Goal: Find specific page/section: Find specific page/section

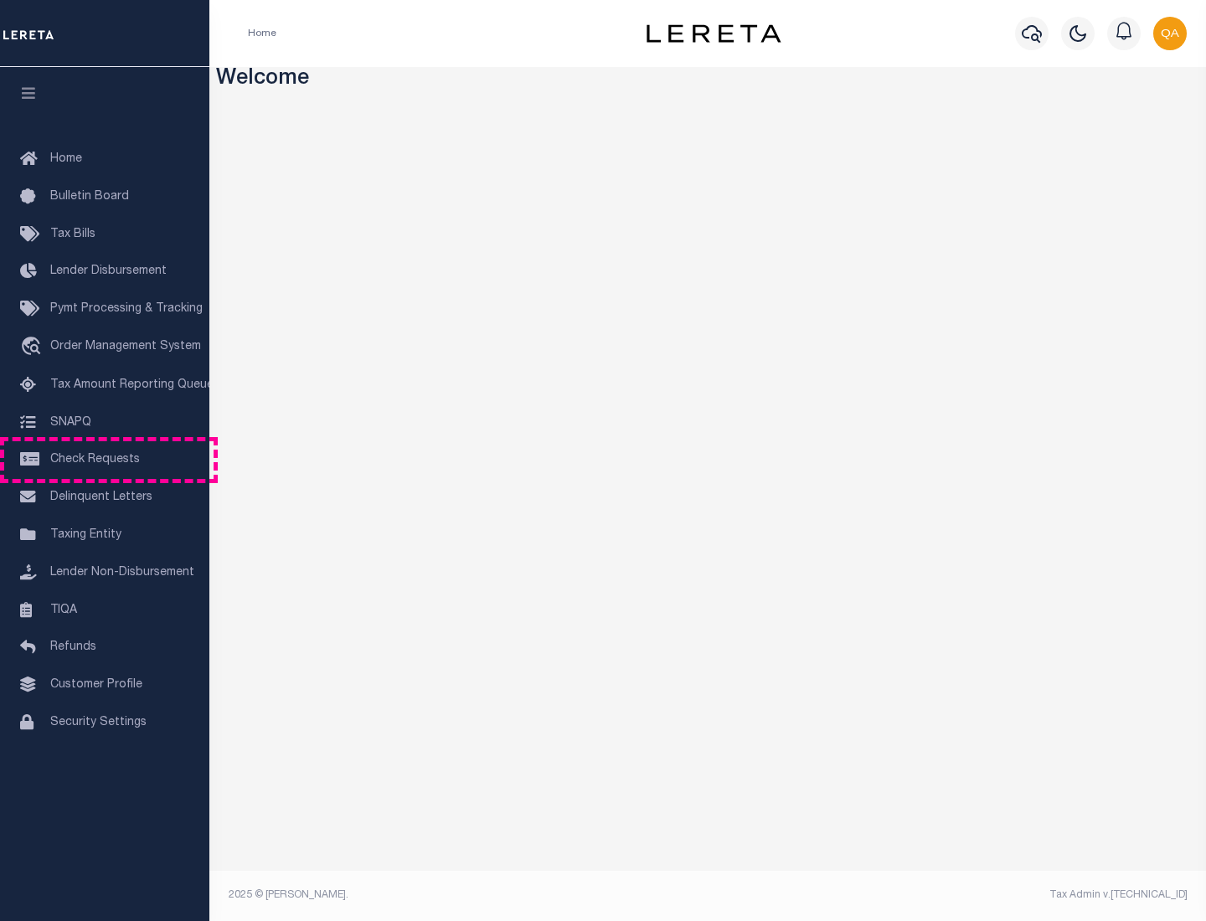
click at [105, 460] on span "Check Requests" at bounding box center [95, 460] width 90 height 12
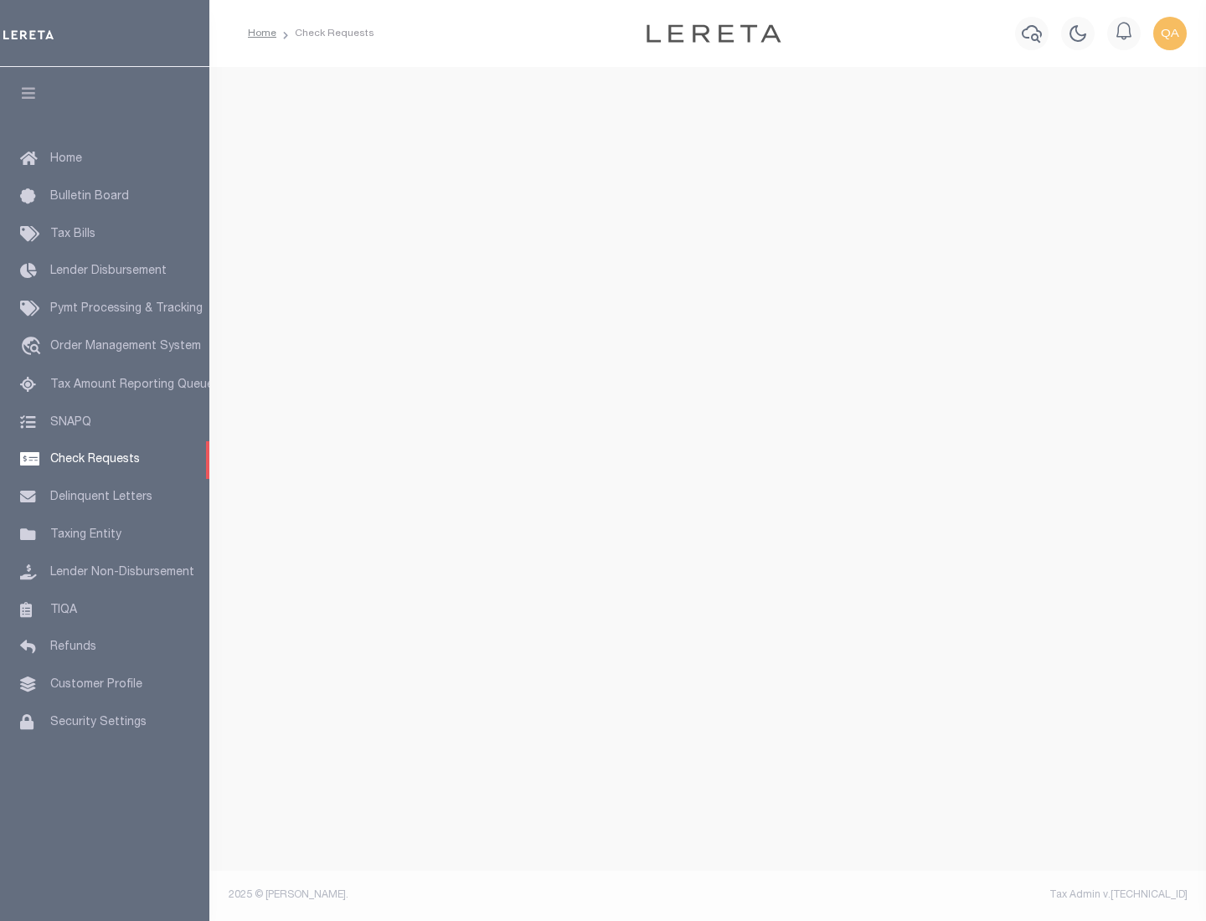
select select "50"
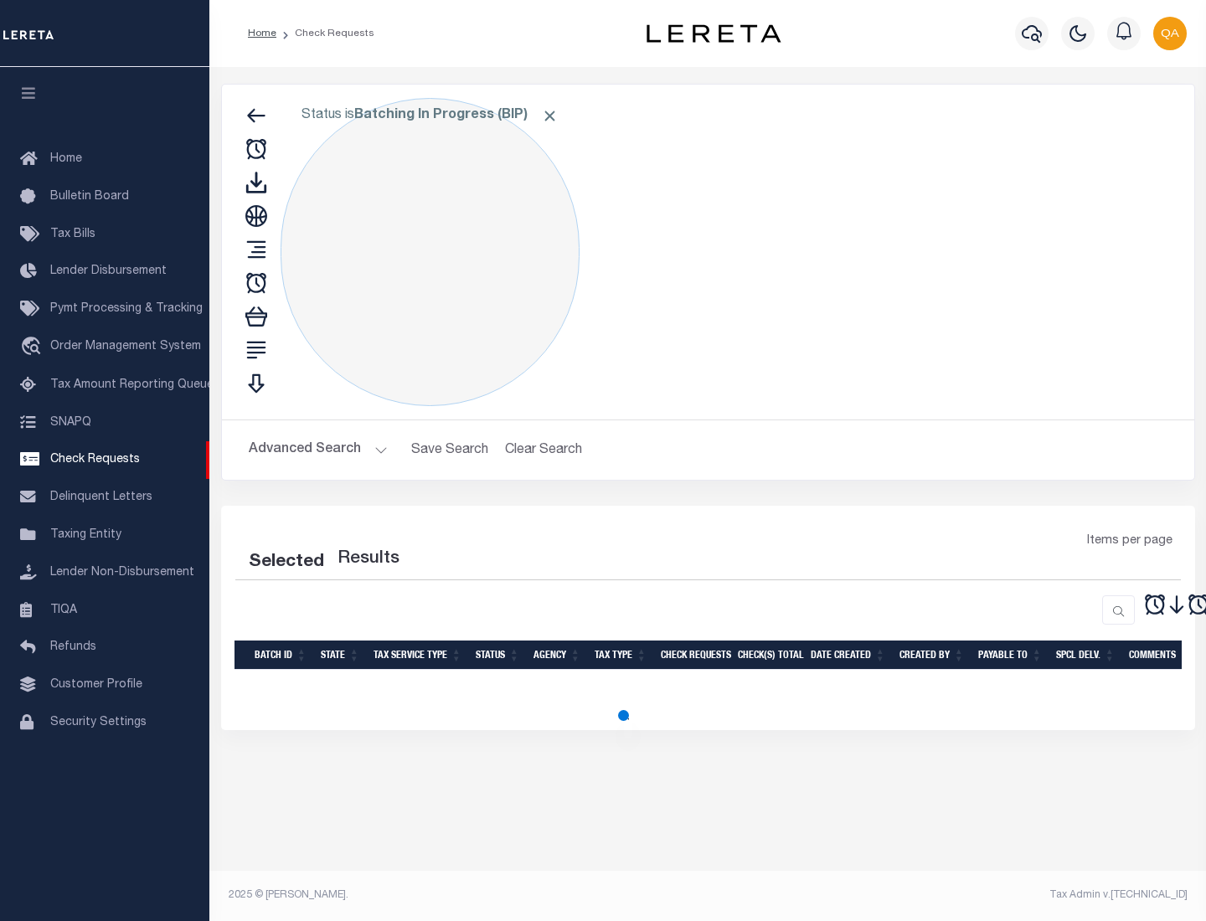
select select "50"
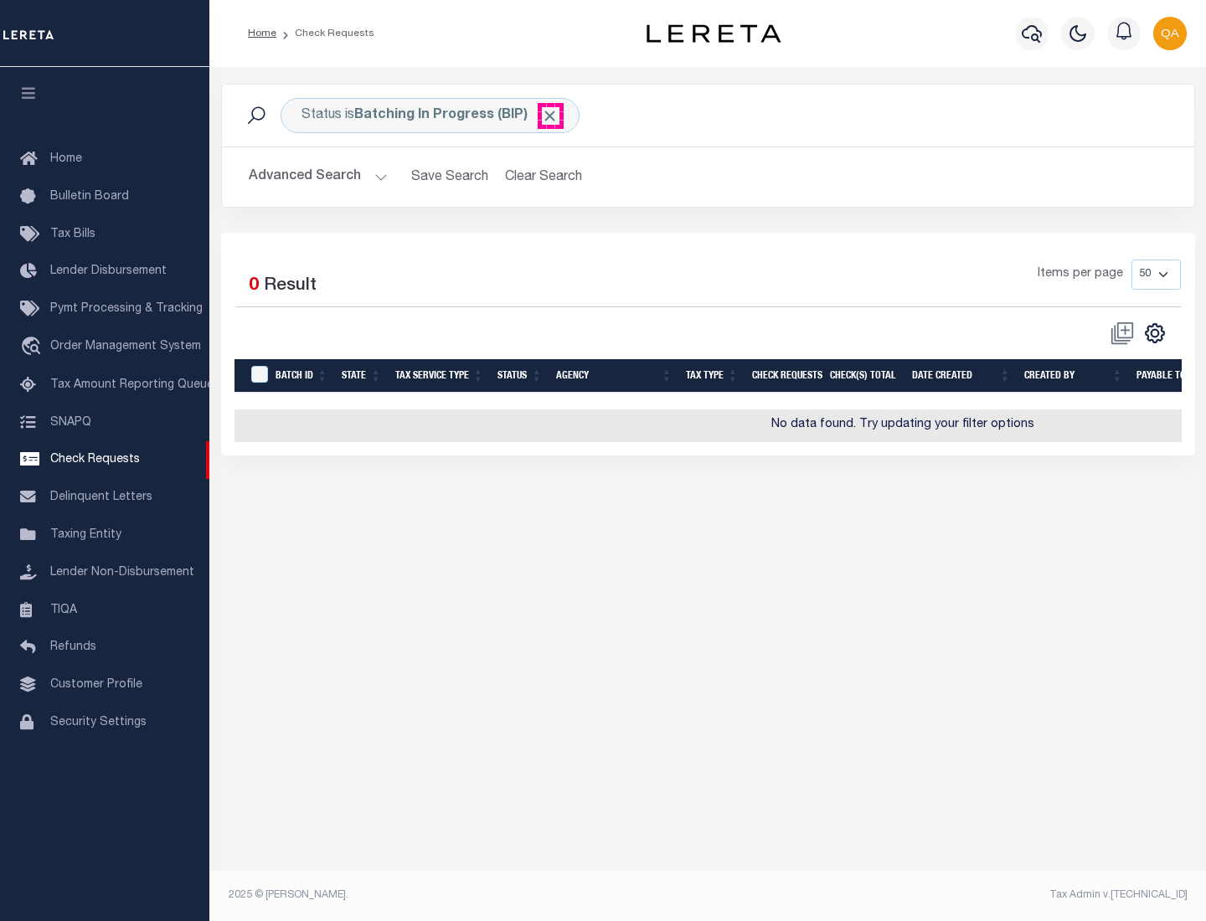
click at [550, 116] on span "Click to Remove" at bounding box center [550, 116] width 18 height 18
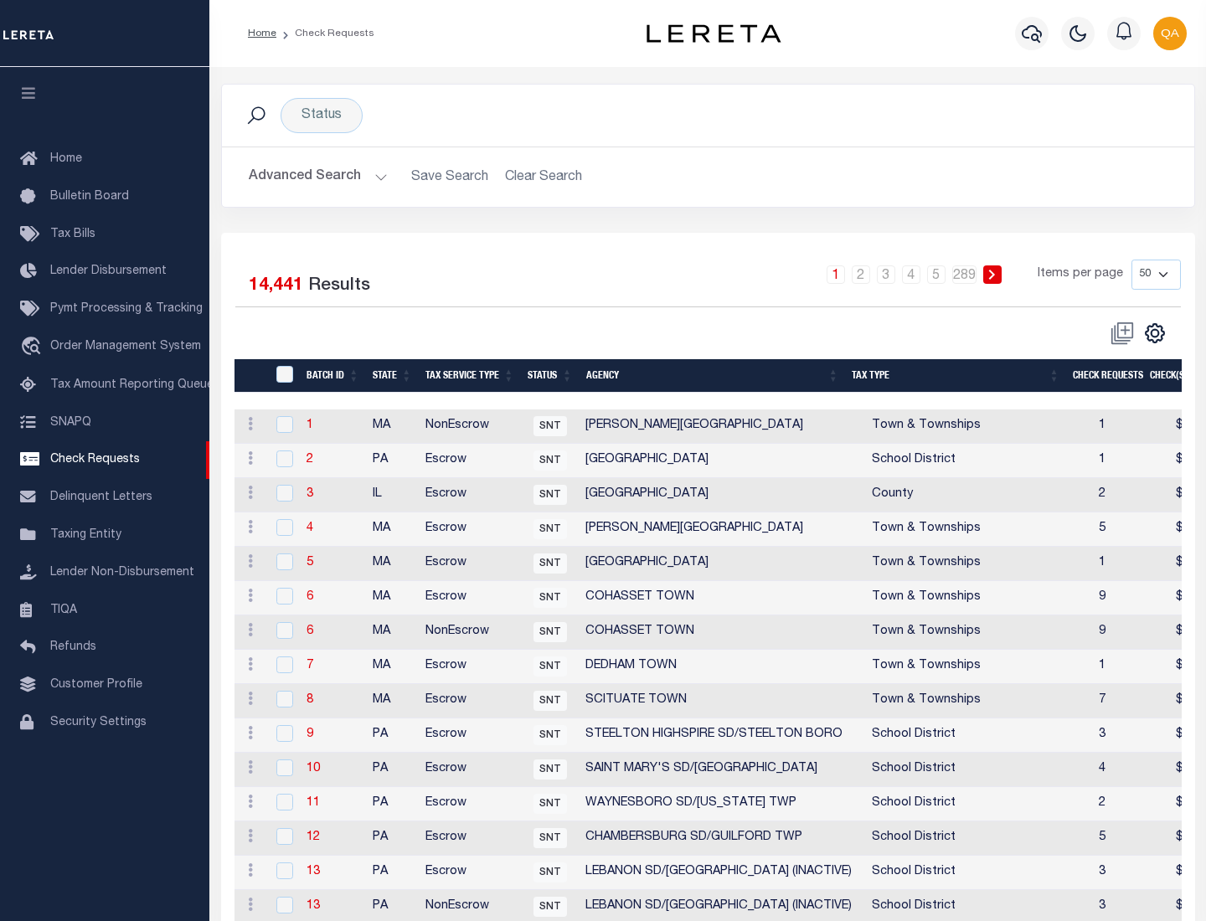
scroll to position [807, 0]
